Goal: Task Accomplishment & Management: Manage account settings

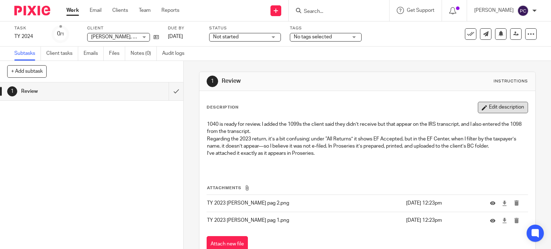
click at [507, 108] on button "Edit description" at bounding box center [503, 107] width 50 height 11
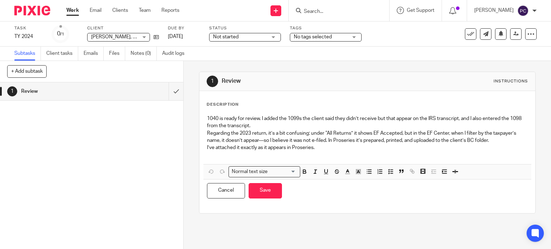
click at [207, 117] on p "1040 is ready for review. I added the 1099s the client said they didn’t receive…" at bounding box center [367, 122] width 321 height 15
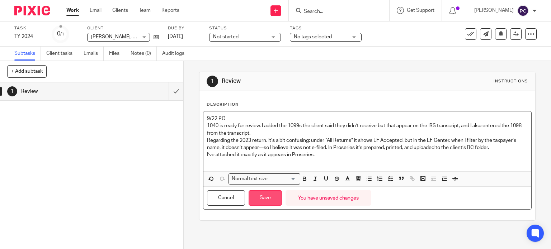
click at [268, 198] on button "Save" at bounding box center [265, 197] width 33 height 15
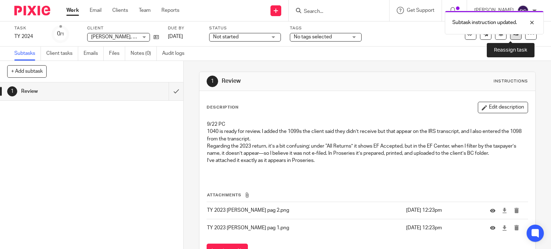
click at [513, 36] on icon at bounding box center [515, 33] width 5 height 5
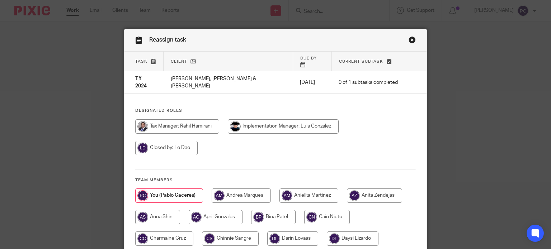
click at [158, 119] on input "radio" at bounding box center [177, 126] width 84 height 14
radio input "true"
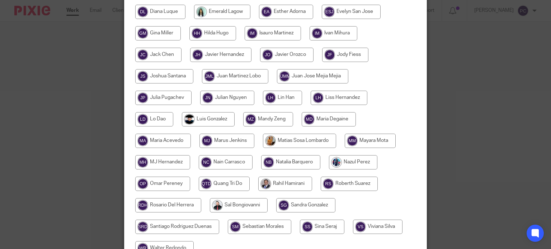
scroll to position [310, 0]
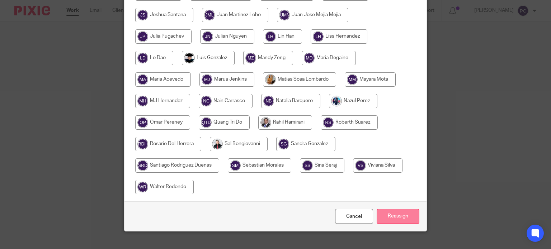
click at [402, 209] on input "Reassign" at bounding box center [398, 216] width 43 height 15
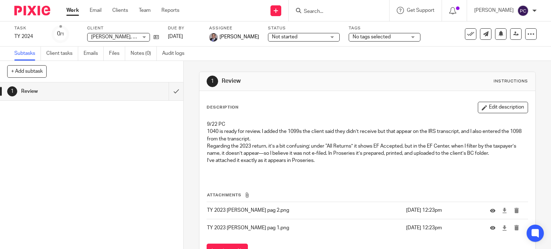
click at [66, 12] on link "Work" at bounding box center [72, 10] width 13 height 7
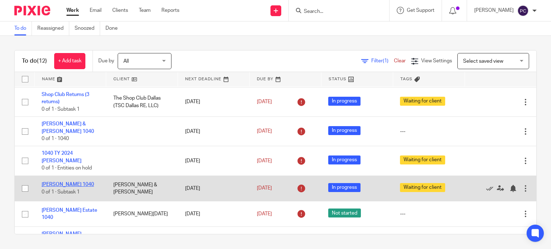
scroll to position [72, 0]
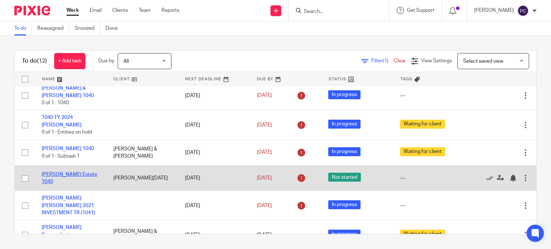
click at [57, 173] on link "Hideko Fujiwara Estate 1040" at bounding box center [70, 178] width 56 height 12
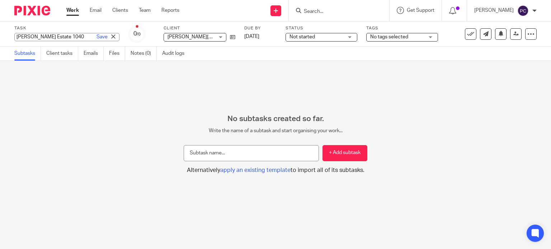
click at [60, 38] on div "[PERSON_NAME] Estate 1040 Save [PERSON_NAME] Estate 1040" at bounding box center [66, 37] width 105 height 8
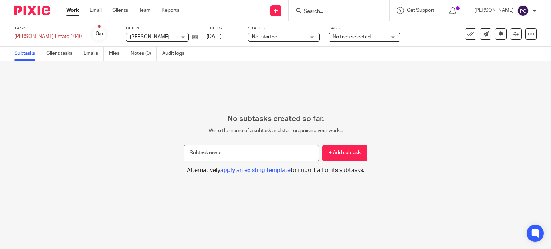
click at [72, 6] on div "Work Email Clients Team Reports Work Email Clients Team Reports Settings" at bounding box center [124, 10] width 131 height 21
click at [70, 12] on link "Work" at bounding box center [72, 10] width 13 height 7
